Goal: Check status: Check status

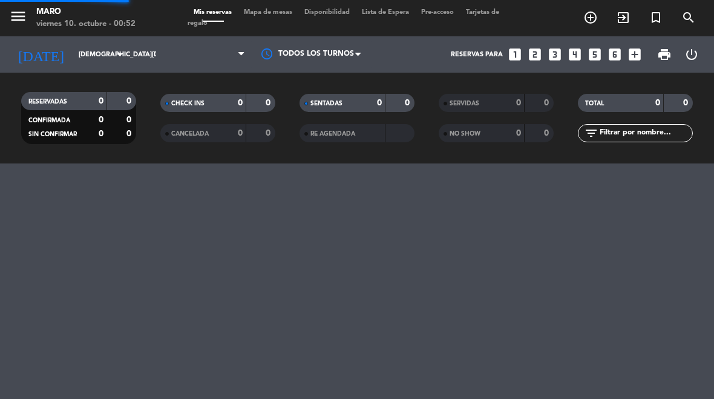
select select "es"
select select "dinner"
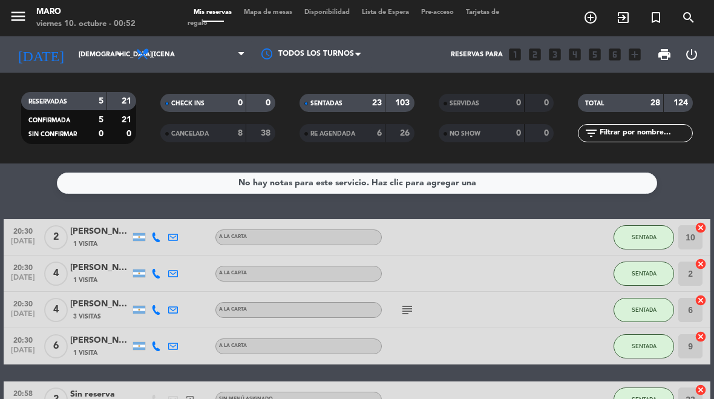
click at [102, 51] on input "[DEMOGRAPHIC_DATA][DATE]" at bounding box center [118, 55] width 90 height 20
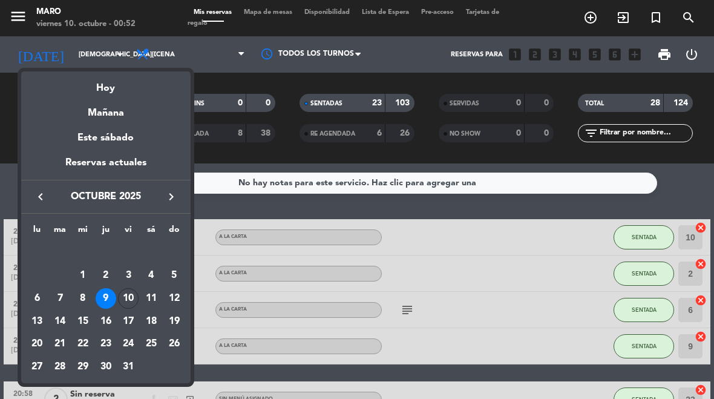
click at [122, 85] on div "Hoy" at bounding box center [105, 83] width 169 height 25
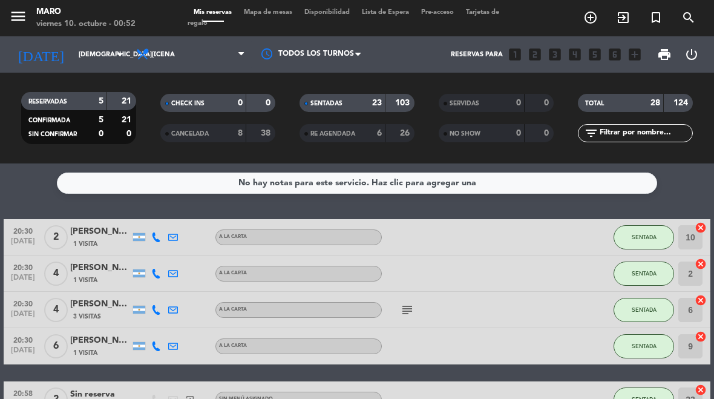
type input "[DATE]"
select select "dinner"
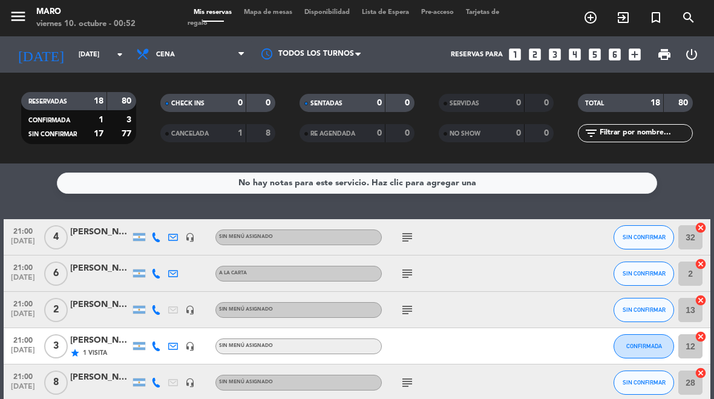
click at [408, 268] on icon "subject" at bounding box center [407, 273] width 15 height 15
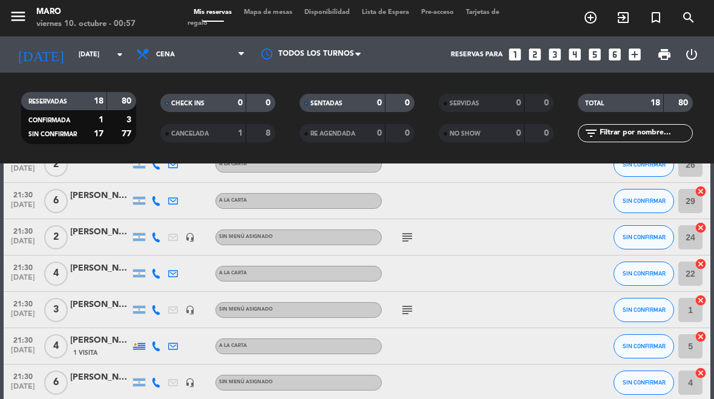
scroll to position [378, 0]
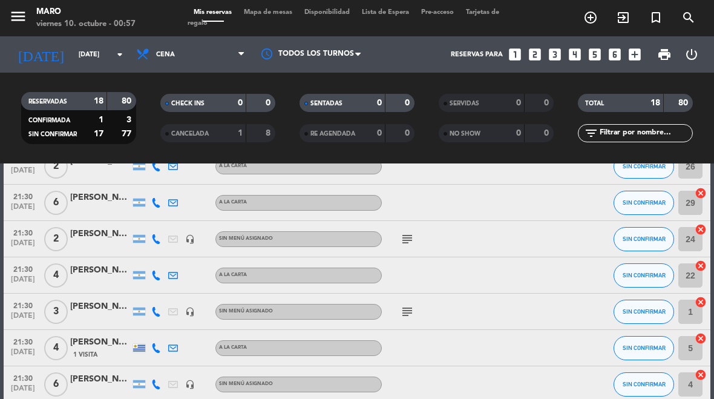
click at [106, 54] on input "[DATE]" at bounding box center [118, 55] width 90 height 20
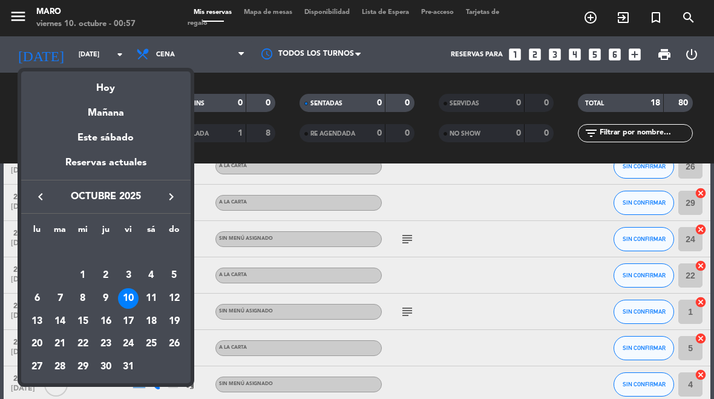
click at [103, 297] on div "9" at bounding box center [106, 298] width 21 height 21
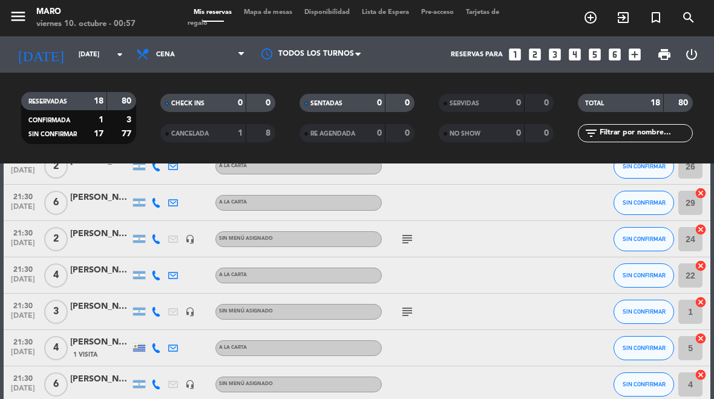
type input "[DEMOGRAPHIC_DATA][DATE]"
select select "dinner"
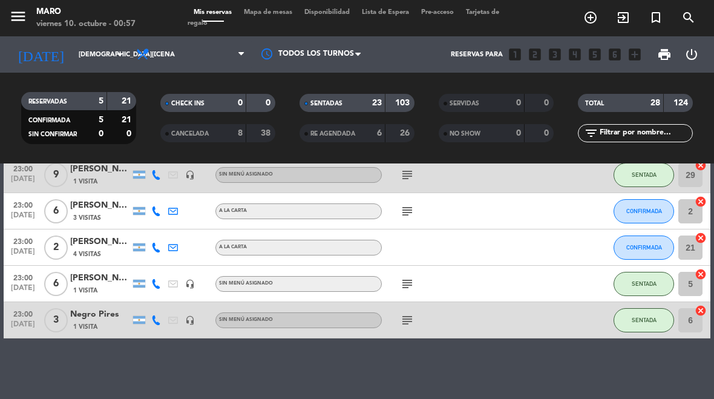
scroll to position [965, 0]
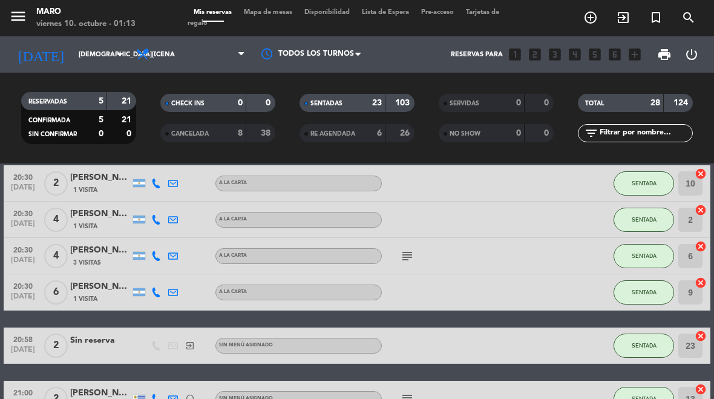
click at [100, 56] on input "[DEMOGRAPHIC_DATA][DATE]" at bounding box center [118, 55] width 90 height 20
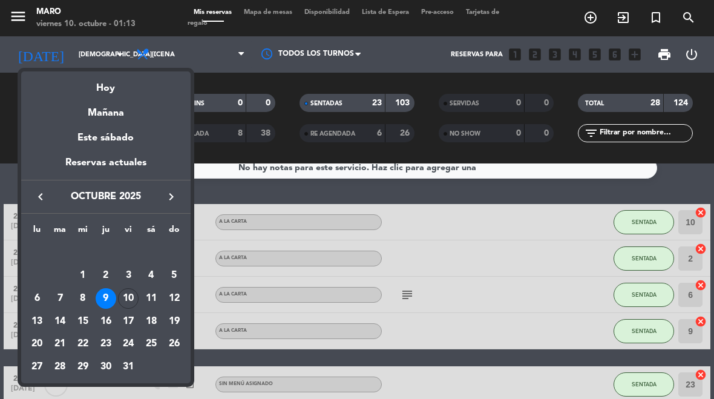
scroll to position [14, 0]
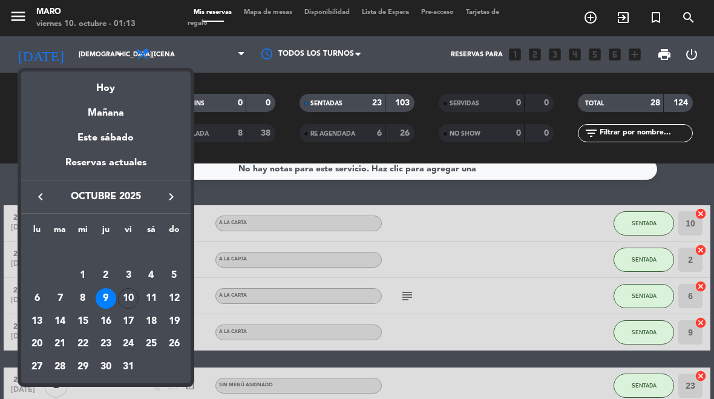
click at [78, 300] on div "8" at bounding box center [83, 298] width 21 height 21
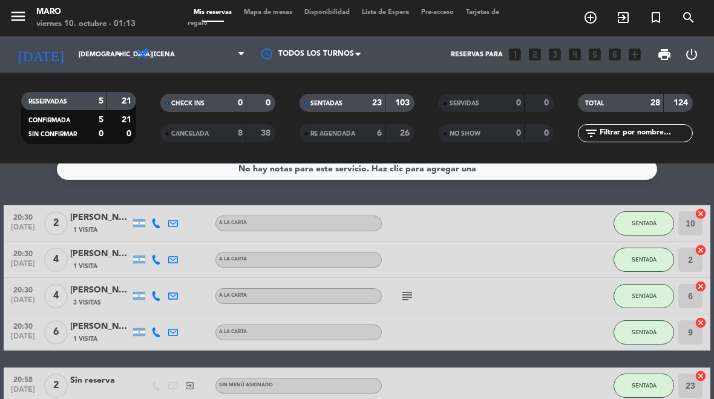
type input "[DATE]"
select select "dinner"
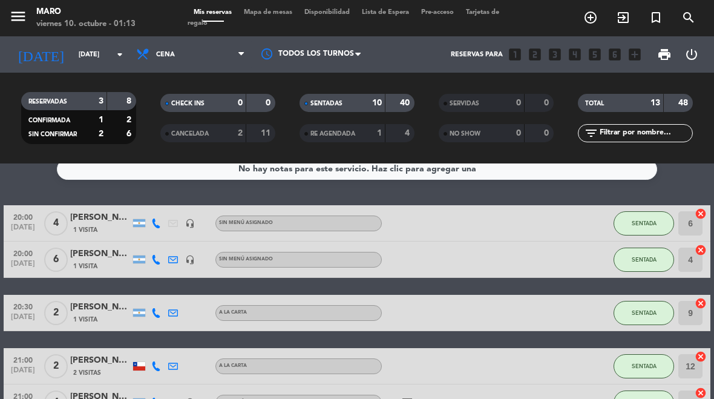
click at [91, 51] on input "[DATE]" at bounding box center [118, 55] width 90 height 20
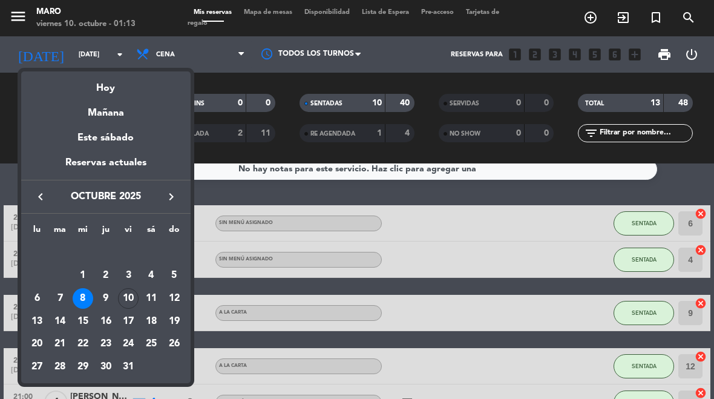
click at [111, 293] on div "9" at bounding box center [106, 298] width 21 height 21
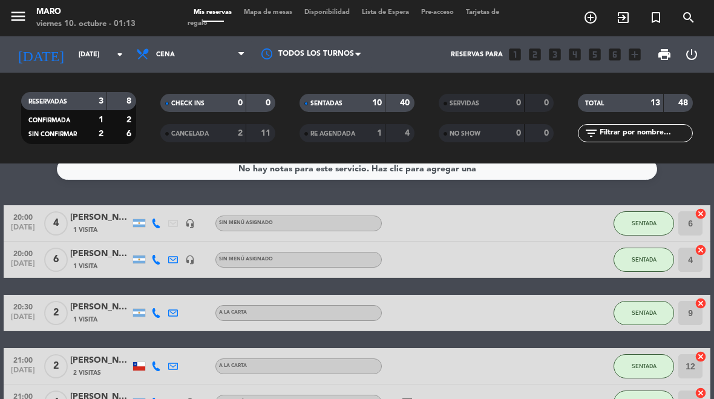
type input "[DEMOGRAPHIC_DATA][DATE]"
select select "dinner"
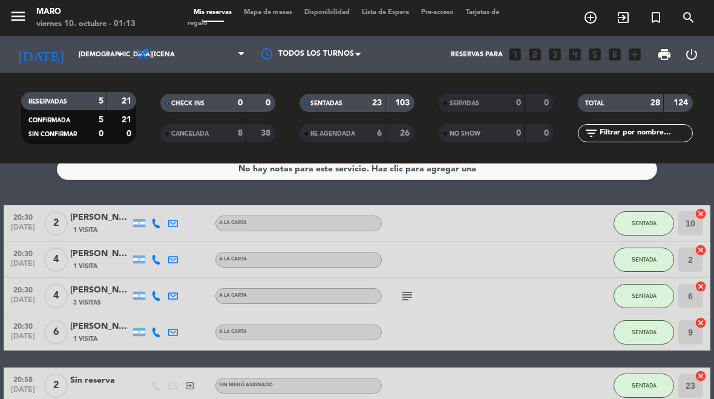
click at [99, 332] on div "[PERSON_NAME]" at bounding box center [100, 326] width 61 height 14
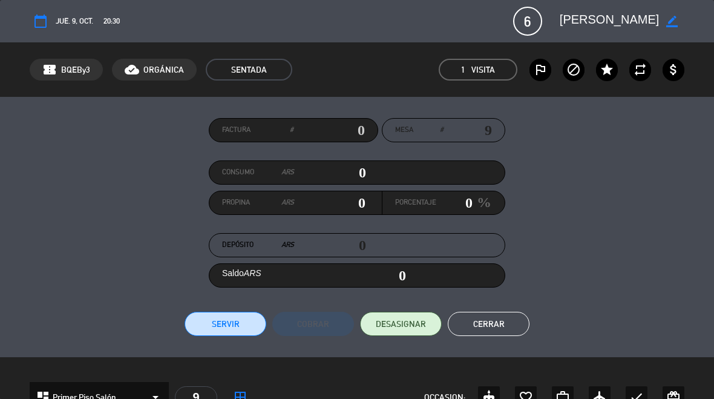
select select "dinner"
click at [497, 327] on button "Cerrar" at bounding box center [489, 324] width 82 height 24
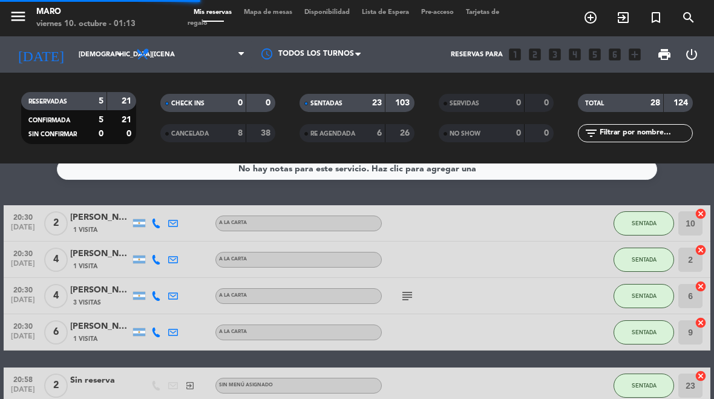
select select "dinner"
